Goal: Communication & Community: Ask a question

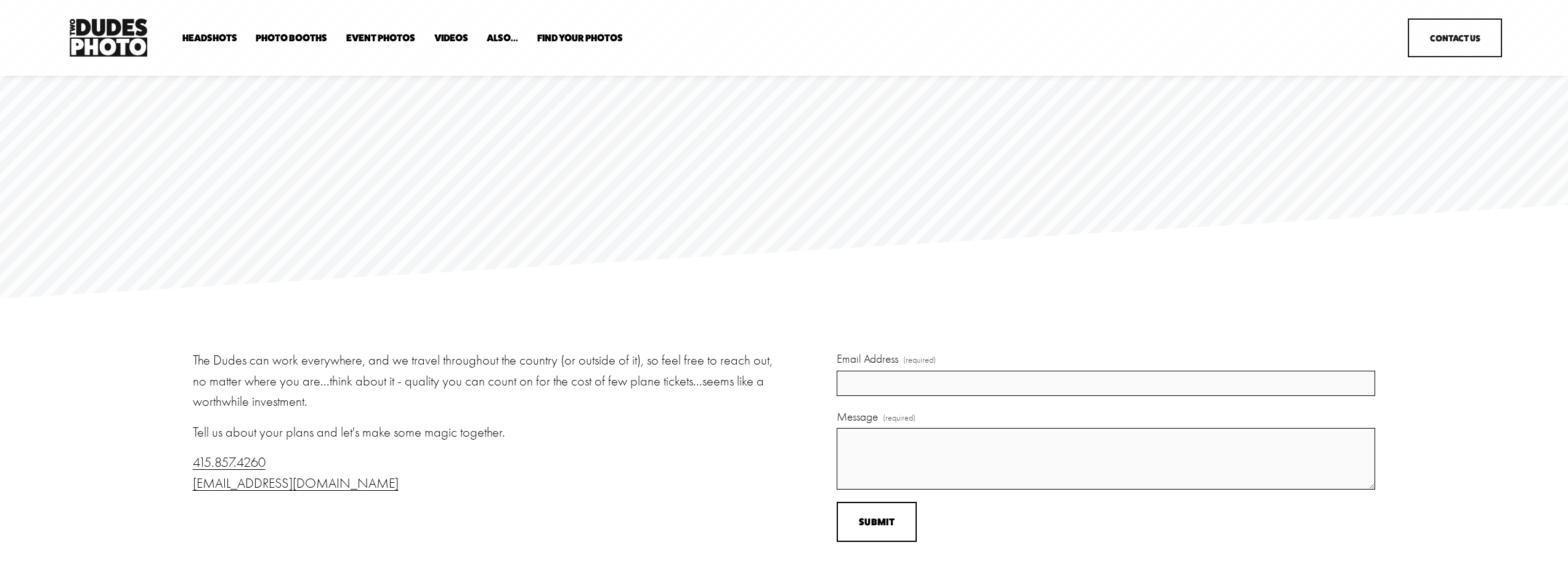
click at [0, 0] on link "Party Booth" at bounding box center [0, 0] width 0 height 0
click at [1435, 38] on link "Contact Us" at bounding box center [1454, 38] width 94 height 39
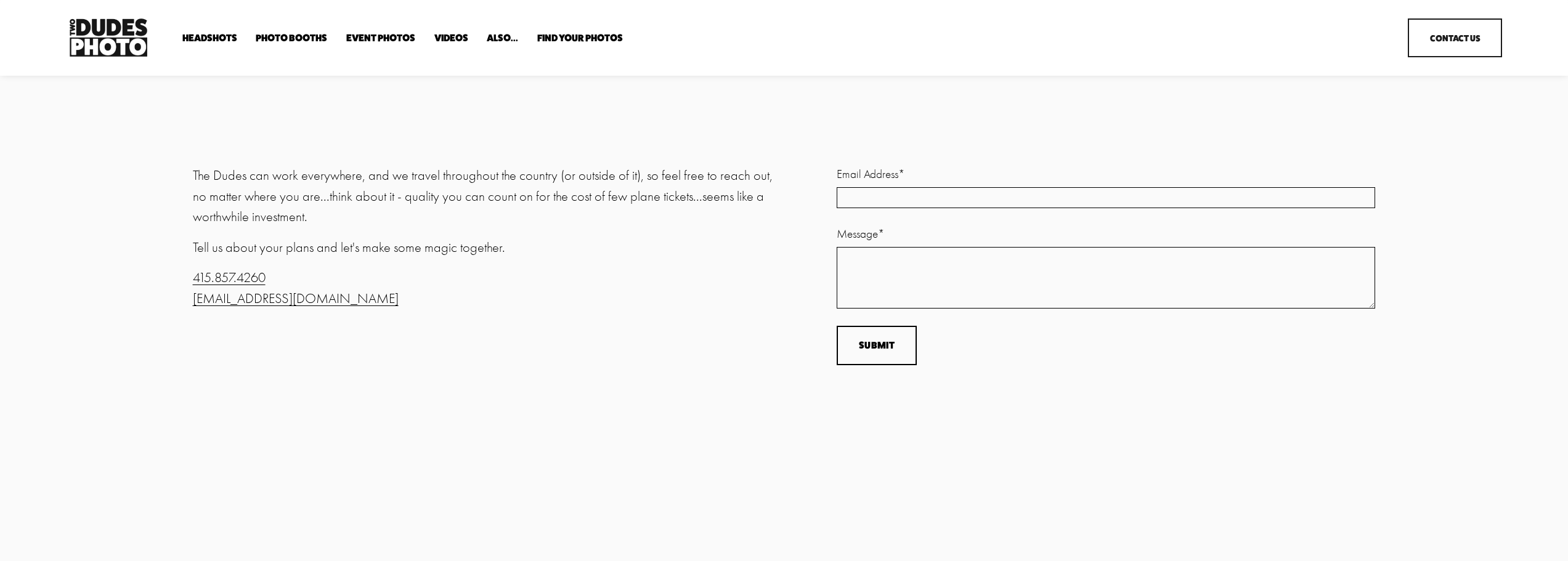
scroll to position [185, 0]
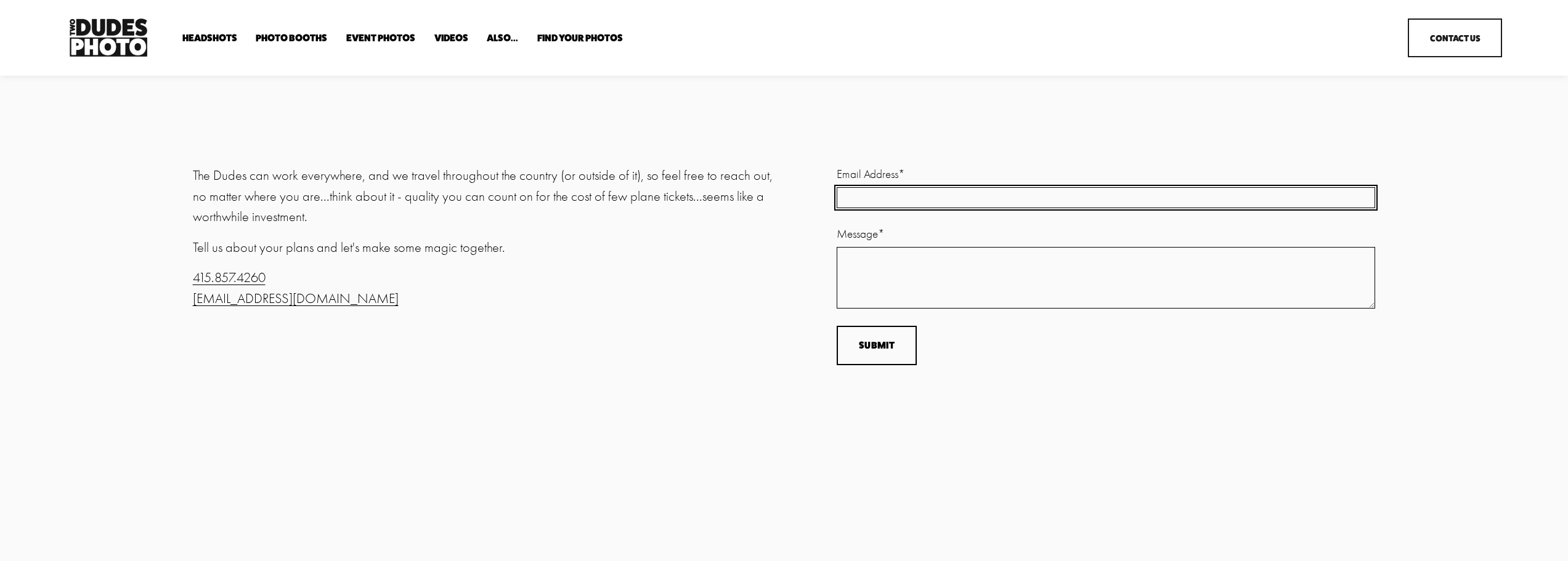
click at [908, 190] on input "Email Address *" at bounding box center [1107, 198] width 539 height 21
click at [909, 190] on input "Email Address (required)" at bounding box center [1107, 198] width 539 height 25
click at [910, 198] on input "Email Address (required)" at bounding box center [1107, 198] width 539 height 25
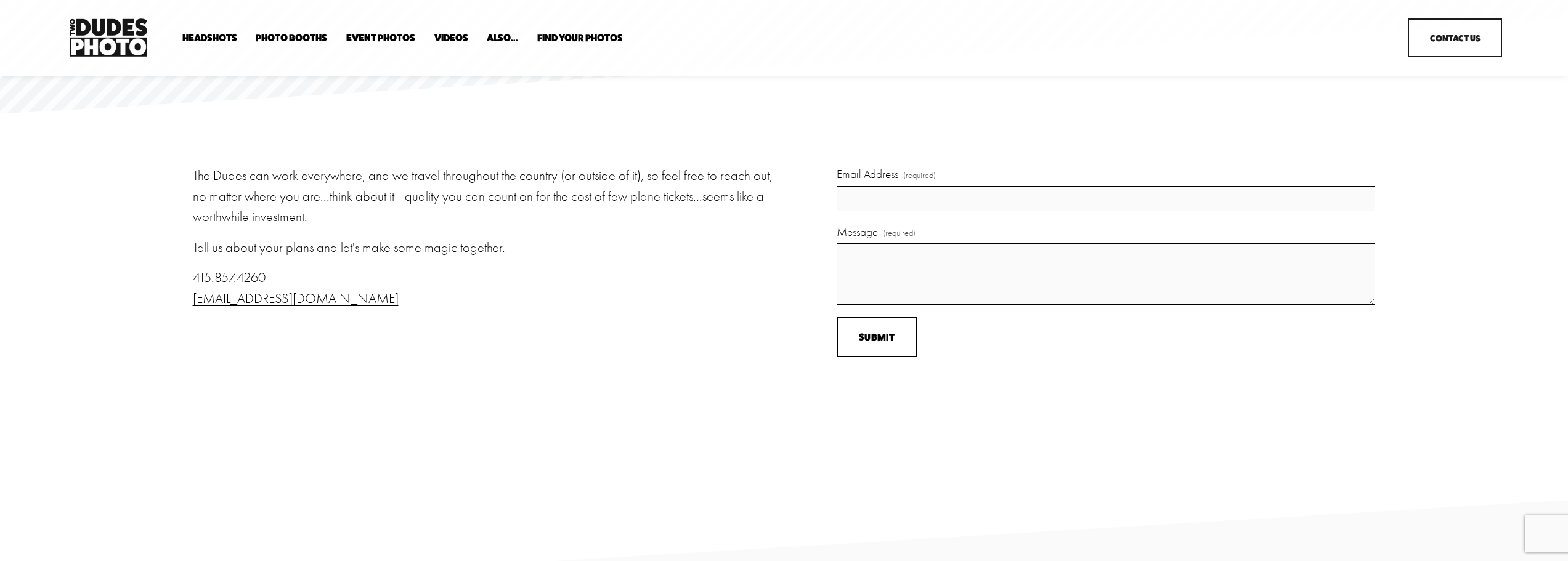
click at [886, 217] on div "Email Address (required) Message (required)" at bounding box center [1107, 235] width 539 height 139
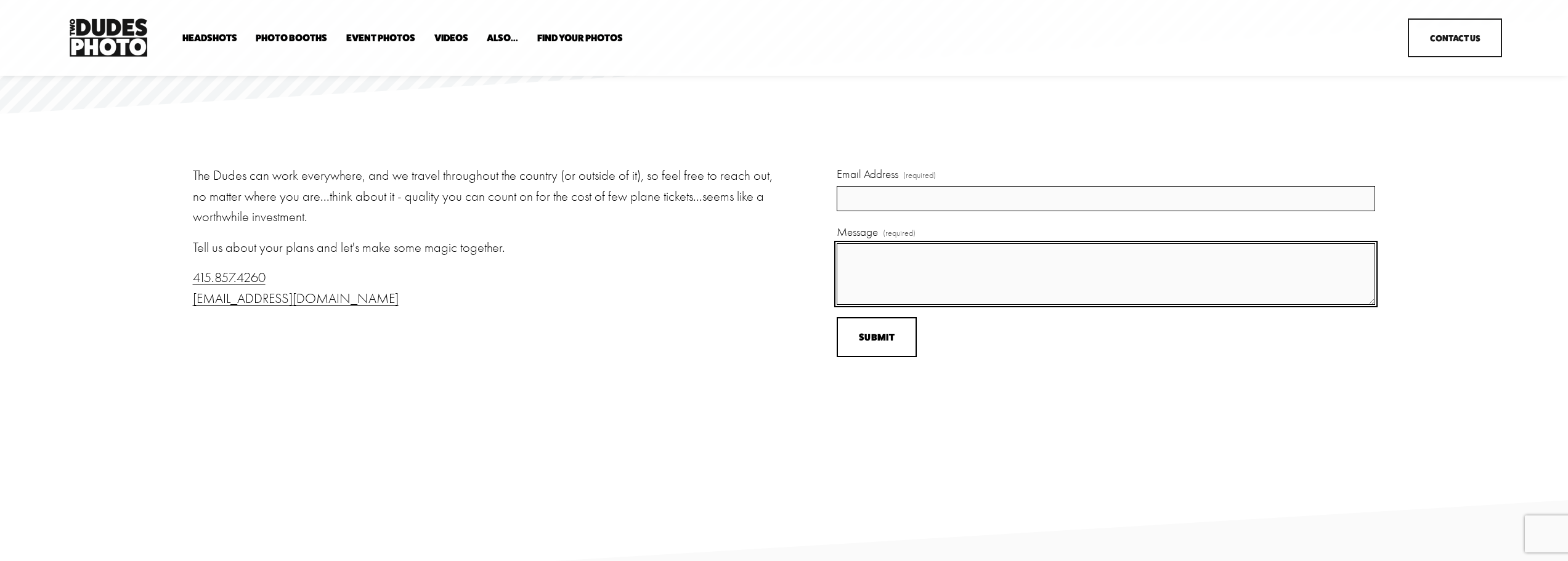
click at [879, 261] on textarea "Message (required)" at bounding box center [1107, 274] width 539 height 62
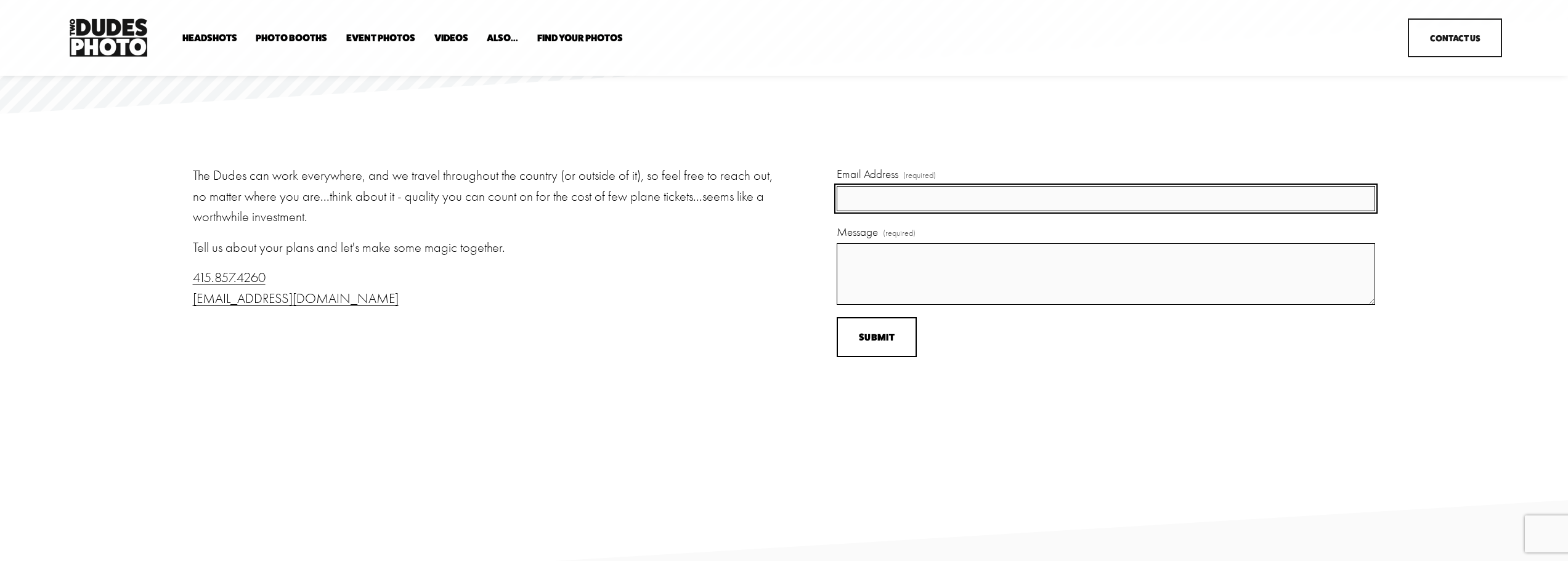
drag, startPoint x: 884, startPoint y: 209, endPoint x: 887, endPoint y: 202, distance: 7.6
click at [885, 208] on input "Email Address (required)" at bounding box center [1107, 198] width 539 height 25
click at [892, 191] on input "Email Address (required)" at bounding box center [1107, 198] width 539 height 25
drag, startPoint x: 892, startPoint y: 190, endPoint x: 887, endPoint y: 195, distance: 7.1
click at [887, 195] on input "Email Address (required)" at bounding box center [1107, 198] width 539 height 25
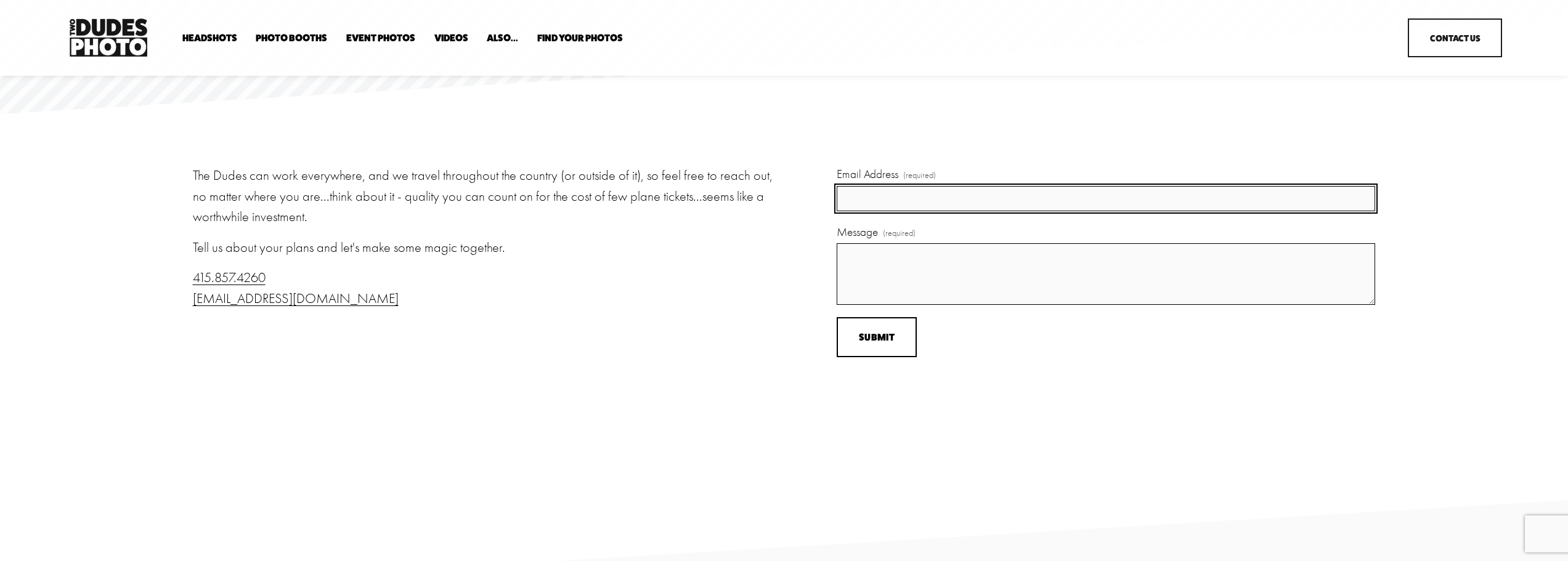
click at [872, 202] on input "Email Address (required)" at bounding box center [1107, 198] width 539 height 25
click at [893, 198] on input "fr" at bounding box center [1107, 198] width 539 height 25
paste input "[EMAIL_ADDRESS][DOMAIN_NAME]"
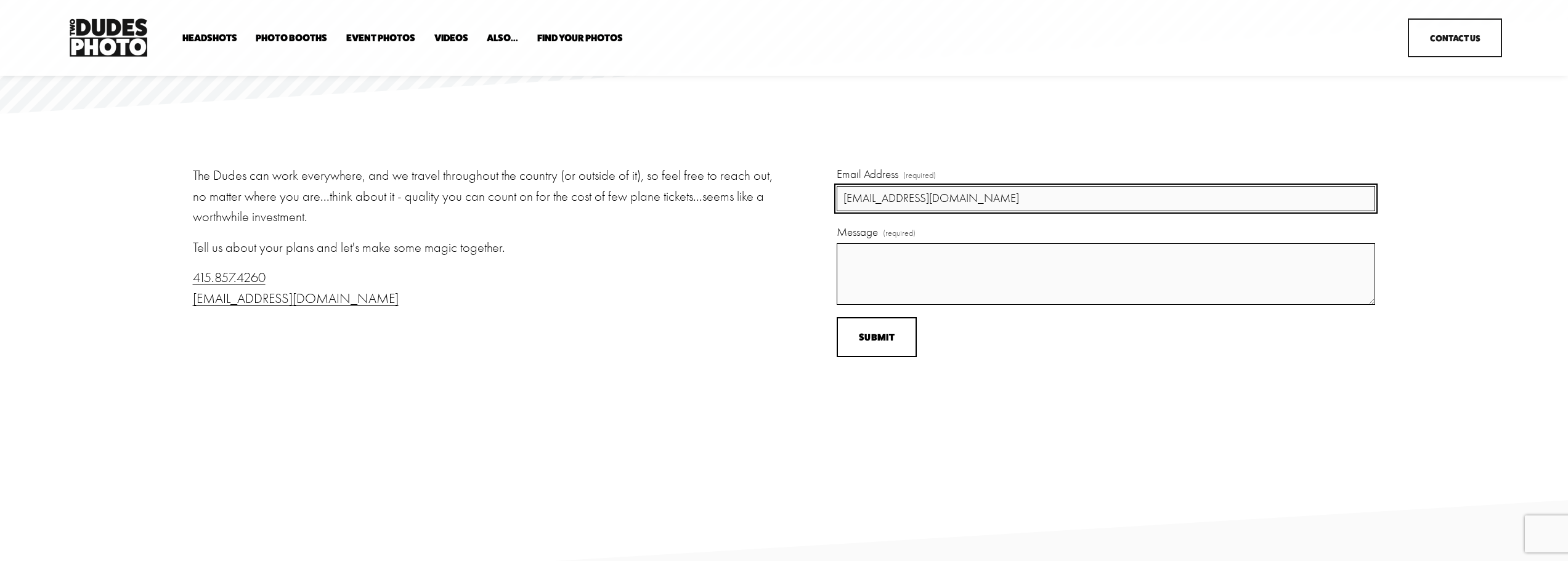
type input "[EMAIL_ADDRESS][DOMAIN_NAME]"
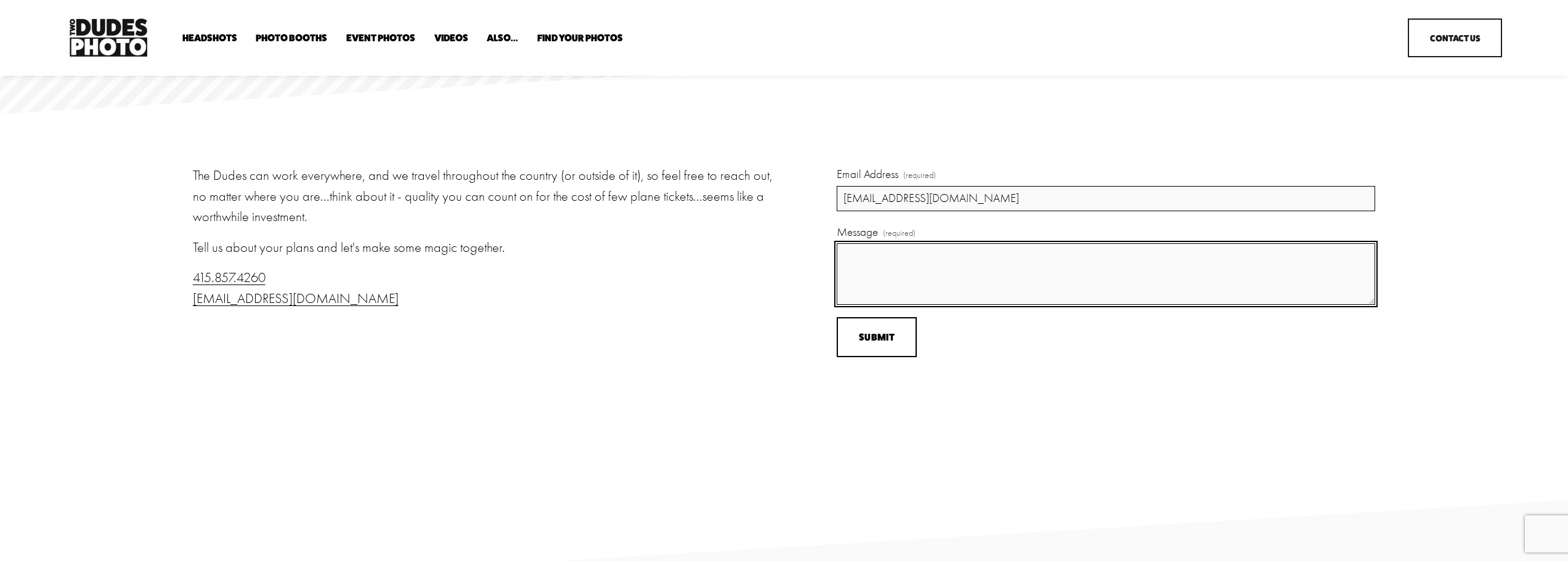
click at [955, 282] on textarea "Message (required)" at bounding box center [1107, 274] width 539 height 62
